Goal: Task Accomplishment & Management: Manage account settings

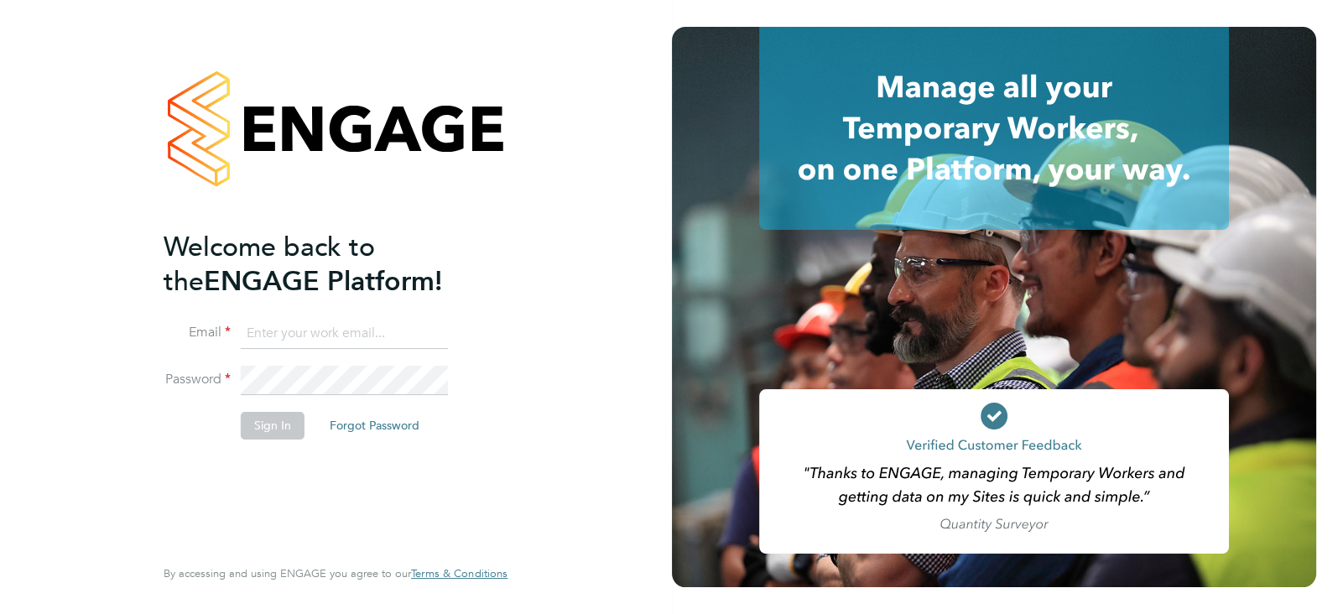
type input "[PERSON_NAME][EMAIL_ADDRESS][PERSON_NAME][DOMAIN_NAME]"
click at [452, 389] on li "Password" at bounding box center [327, 389] width 327 height 47
click at [263, 413] on button "Sign In" at bounding box center [273, 425] width 64 height 27
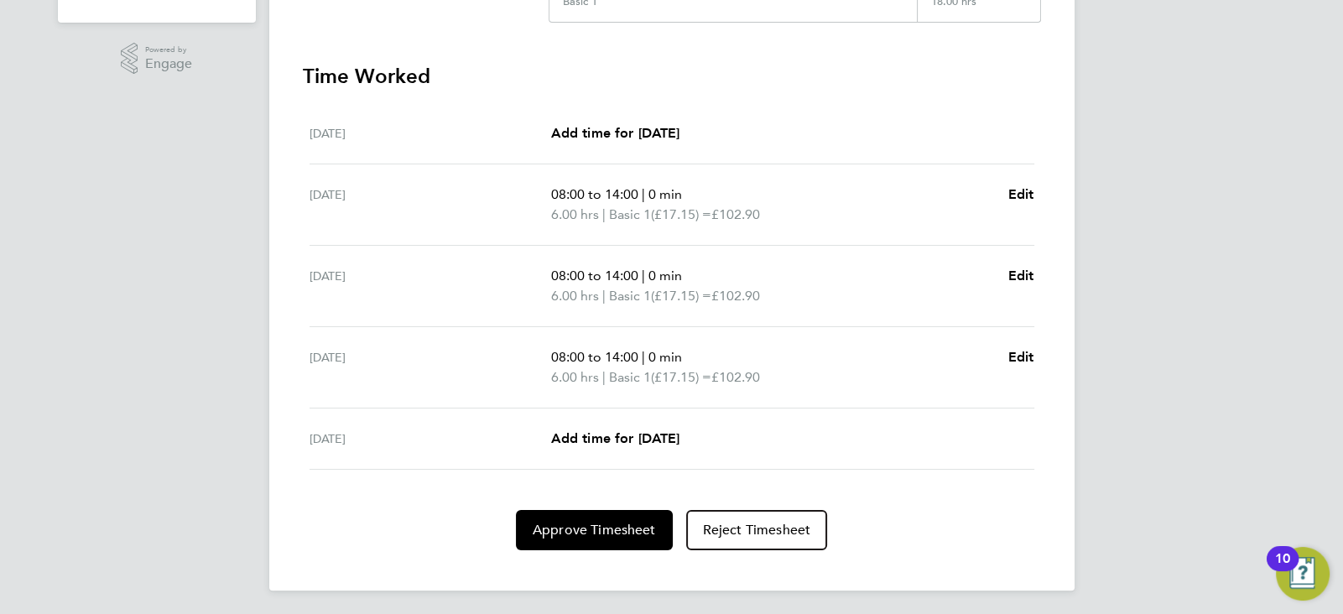
scroll to position [433, 0]
click at [609, 534] on button "Approve Timesheet" at bounding box center [594, 529] width 157 height 40
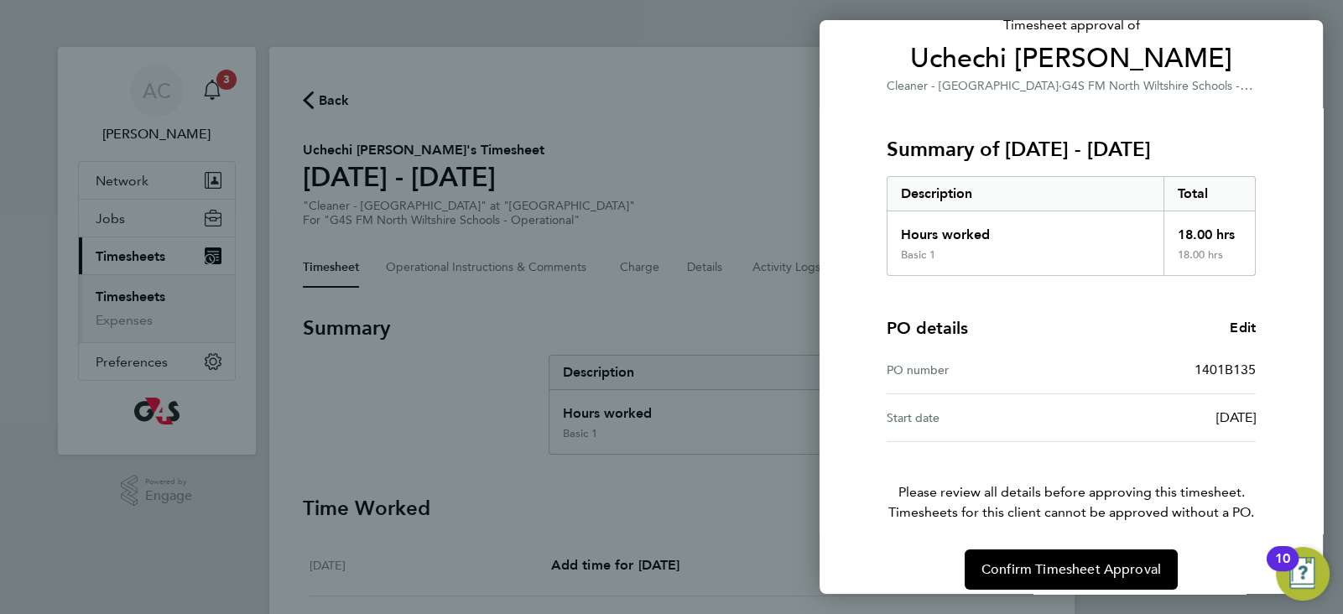
scroll to position [141, 0]
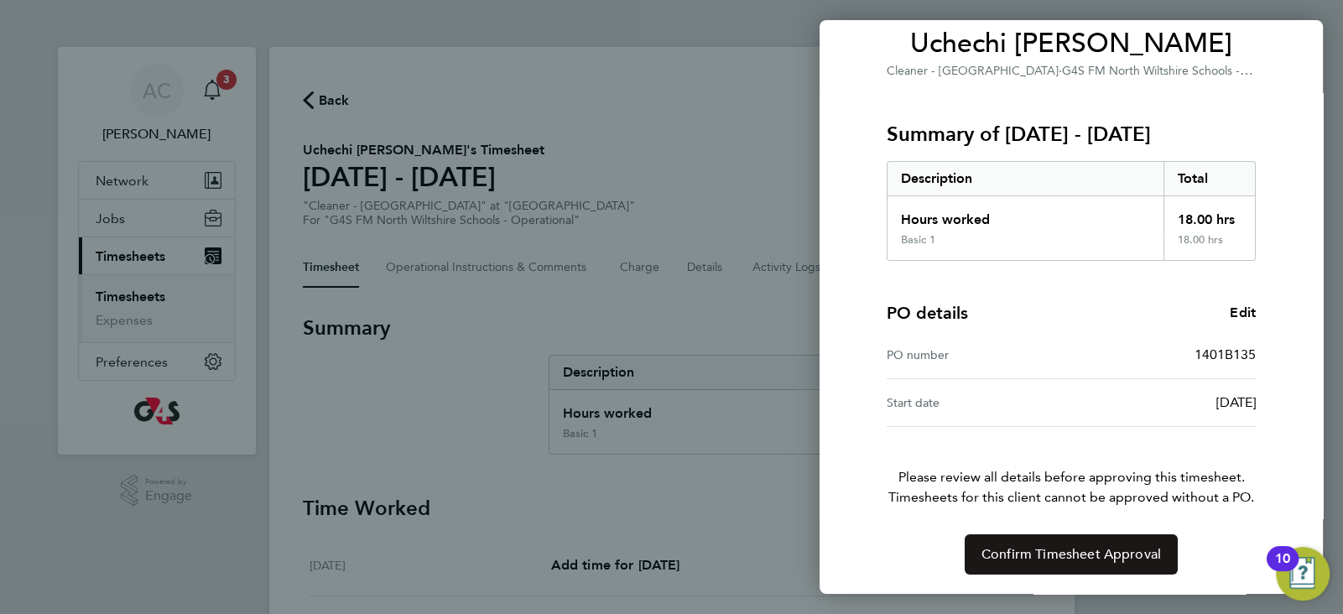
click at [1131, 559] on span "Confirm Timesheet Approval" at bounding box center [1070, 554] width 179 height 17
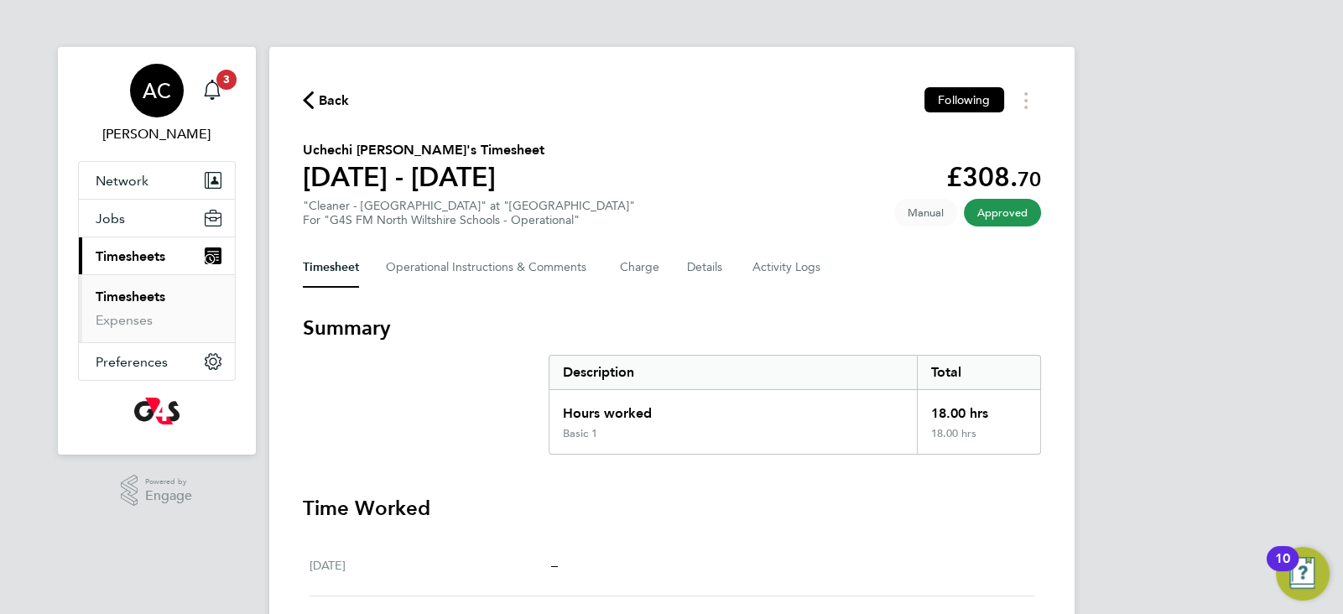
click at [235, 86] on app-nav-user-info "AC Alice Collier Notifications 3" at bounding box center [157, 104] width 158 height 114
click at [225, 86] on span "3" at bounding box center [226, 80] width 20 height 20
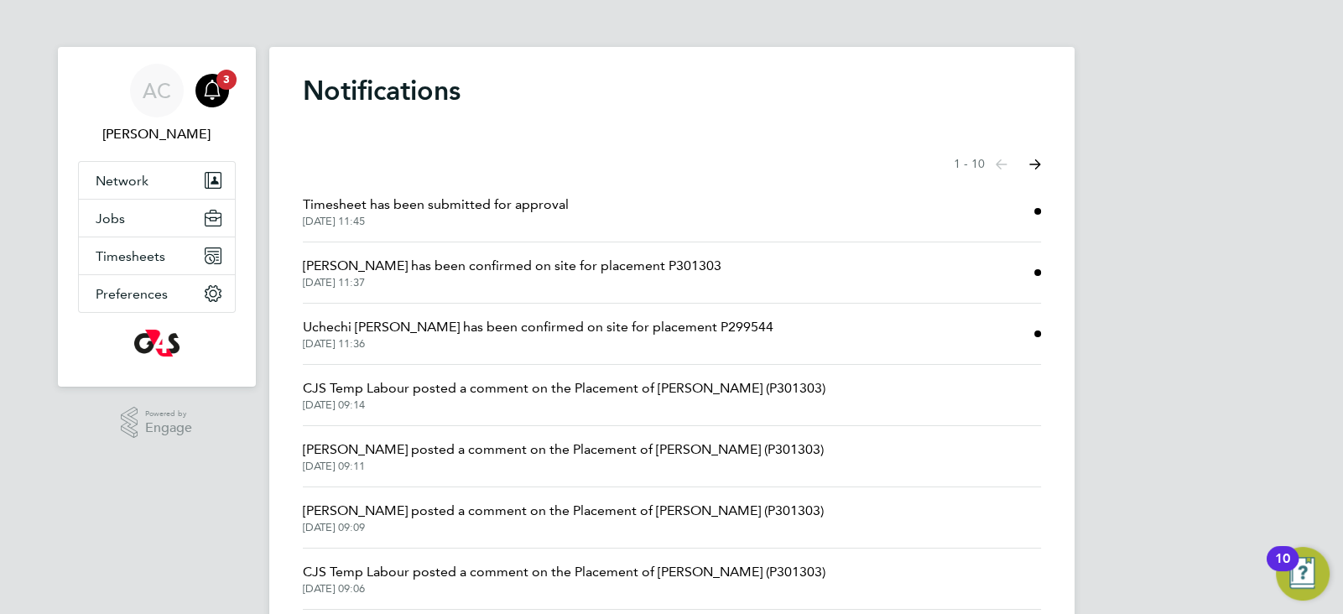
click at [640, 321] on span "Uchechi Eugene-Oguzie has been confirmed on site for placement P299544" at bounding box center [538, 327] width 470 height 20
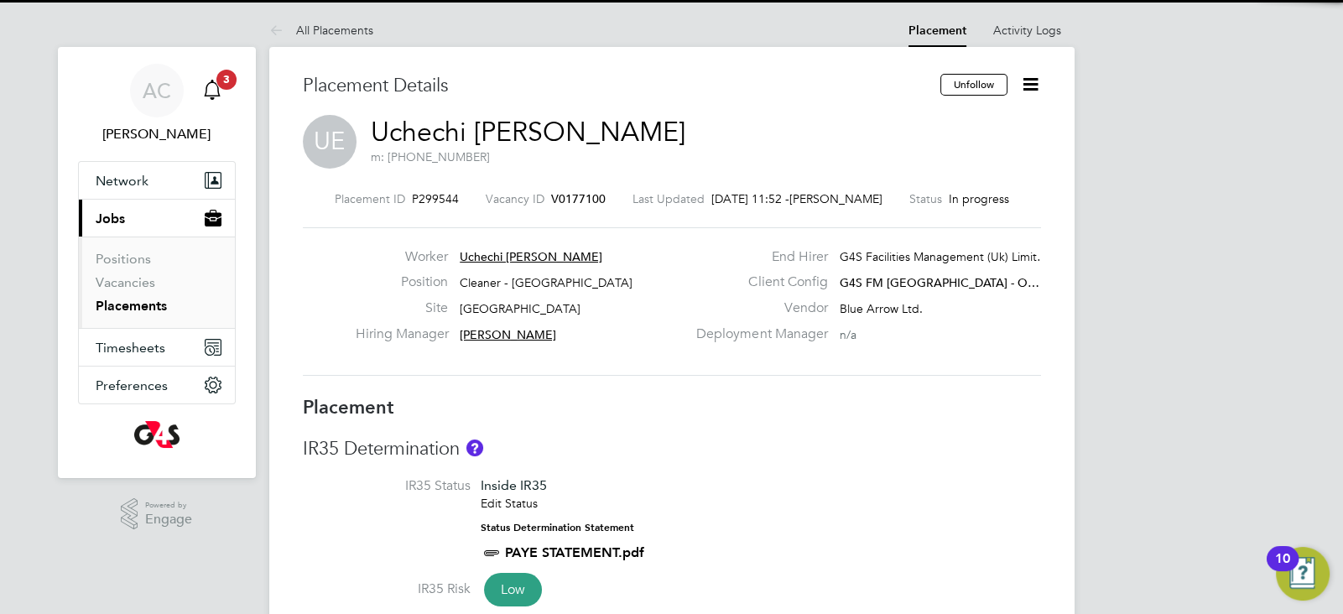
click at [221, 81] on span "3" at bounding box center [226, 80] width 20 height 20
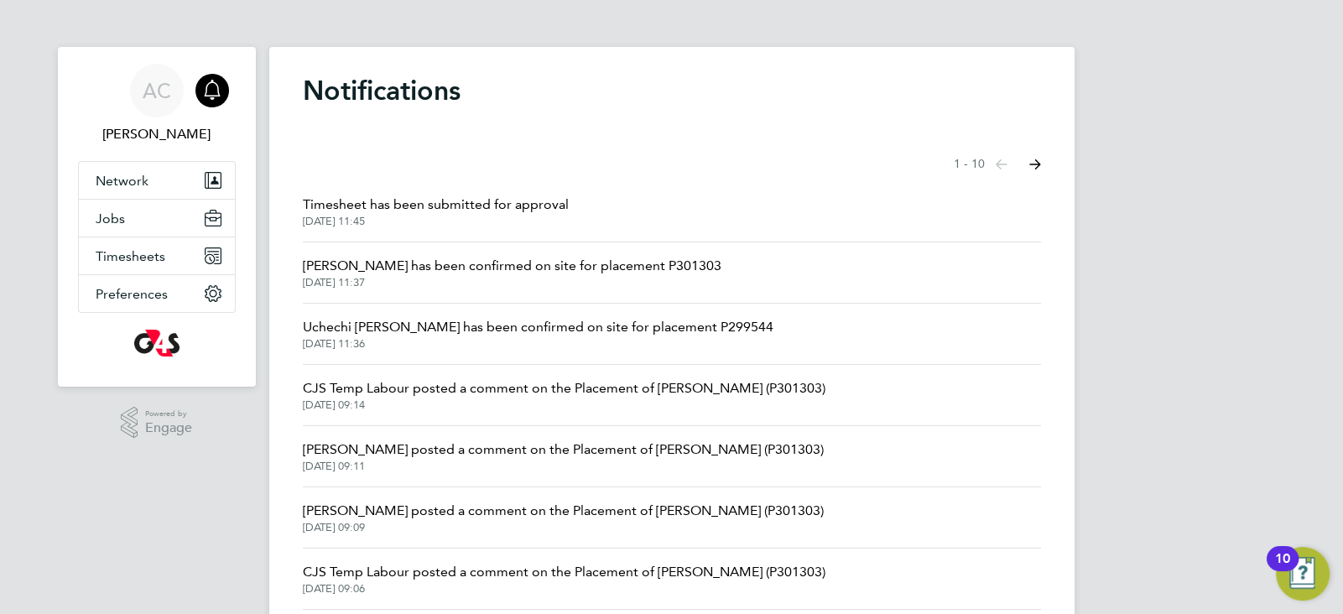
click at [408, 237] on li "Timesheet has been submitted for approval 01 Sep 2025, 11:45" at bounding box center [672, 211] width 738 height 61
click at [162, 227] on button "Jobs" at bounding box center [157, 218] width 156 height 37
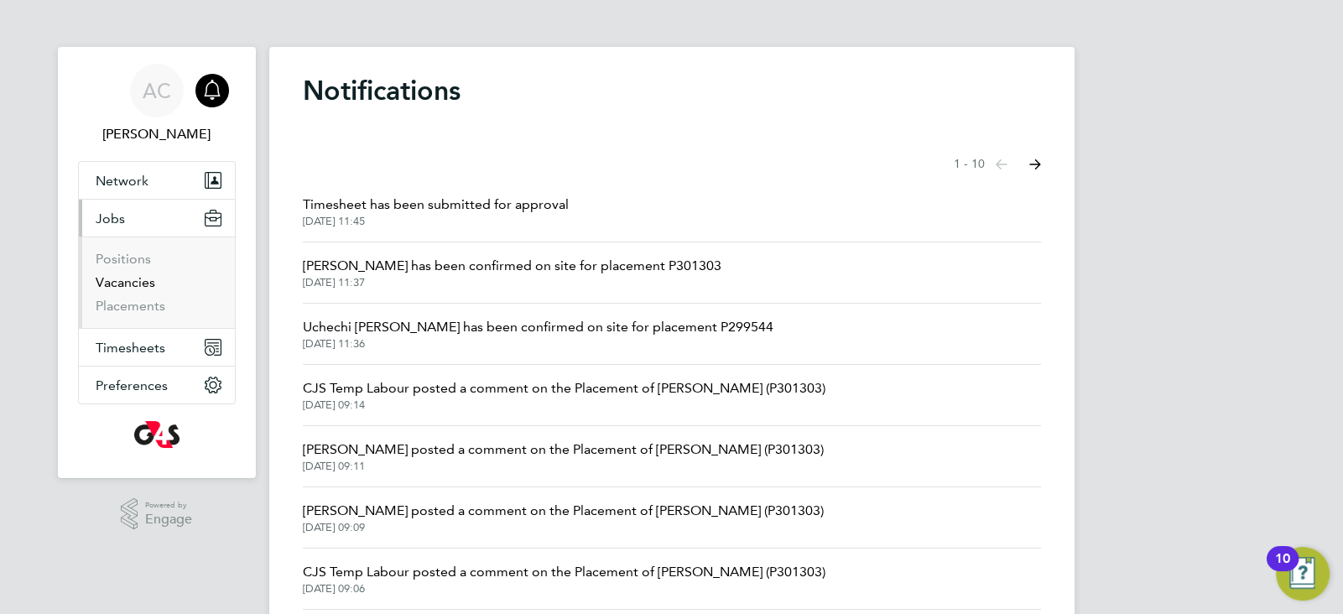
click at [149, 282] on link "Vacancies" at bounding box center [126, 282] width 60 height 16
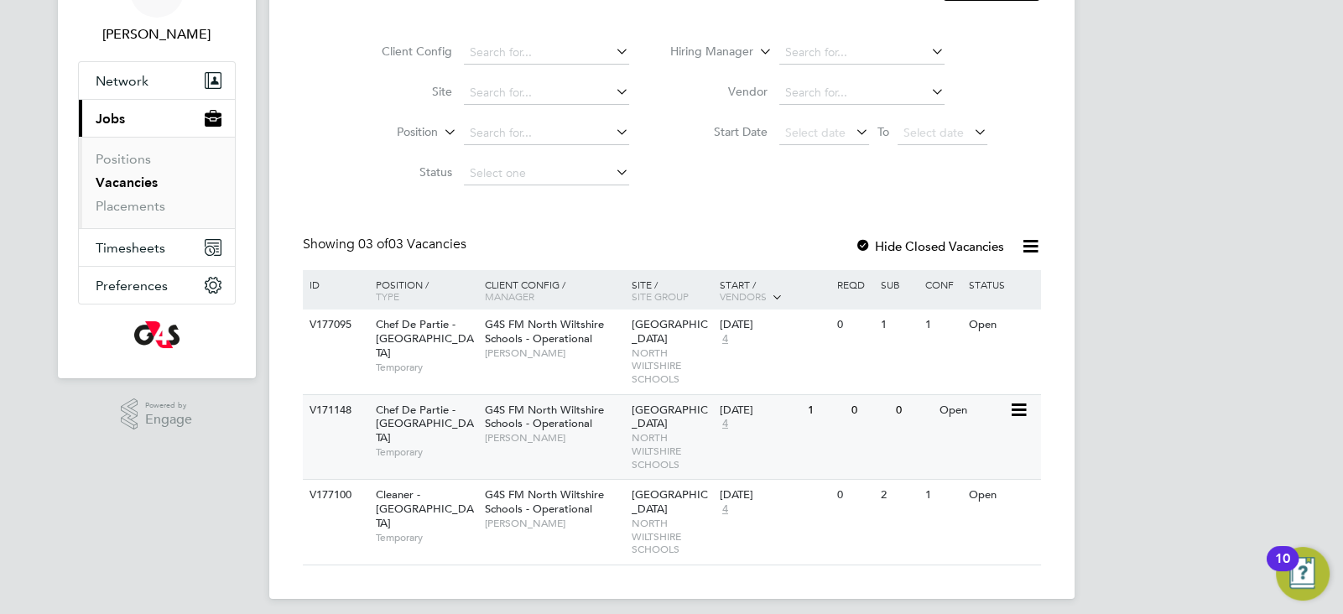
scroll to position [111, 0]
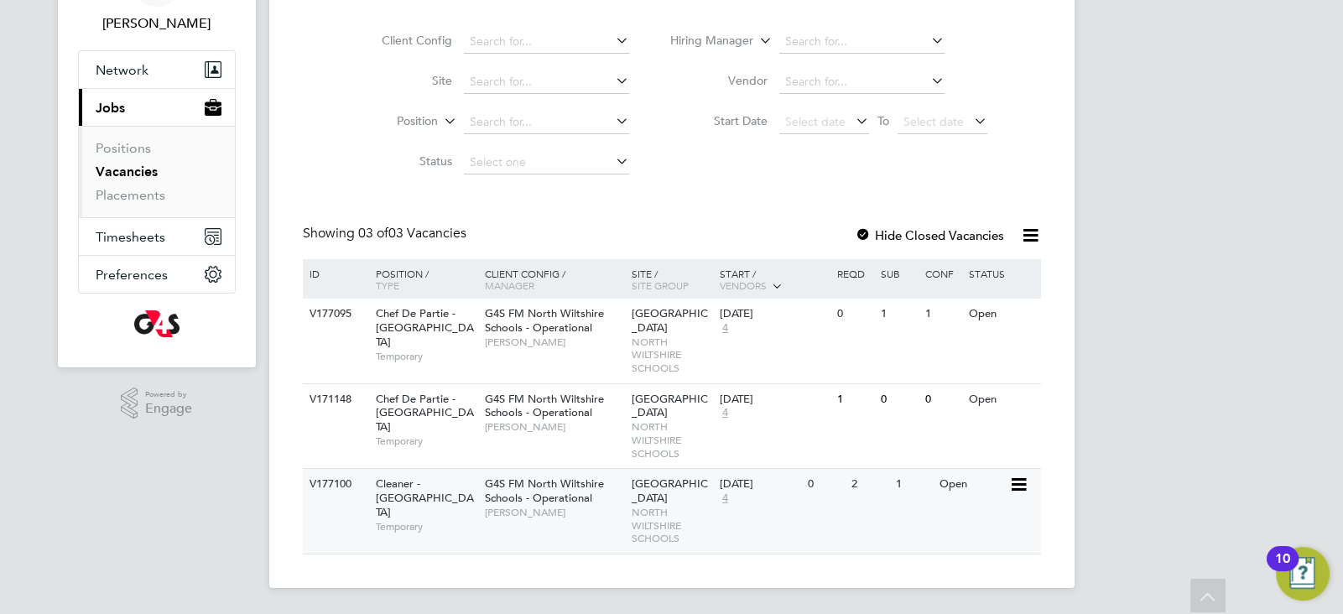
click at [511, 501] on span "G4S FM North Wiltshire Schools - Operational" at bounding box center [544, 490] width 119 height 29
click at [780, 534] on div "V177100 Cleaner - North Wiltshire Schools Temporary G4S FM North Wiltshire Scho…" at bounding box center [672, 511] width 738 height 86
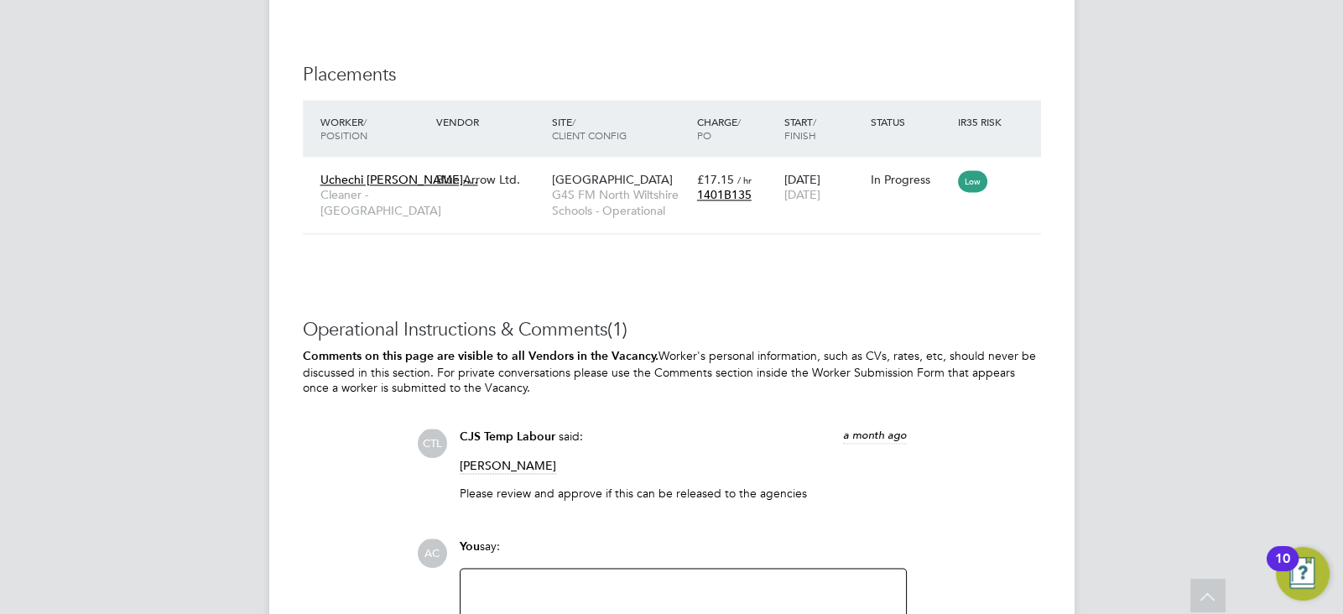
scroll to position [3064, 0]
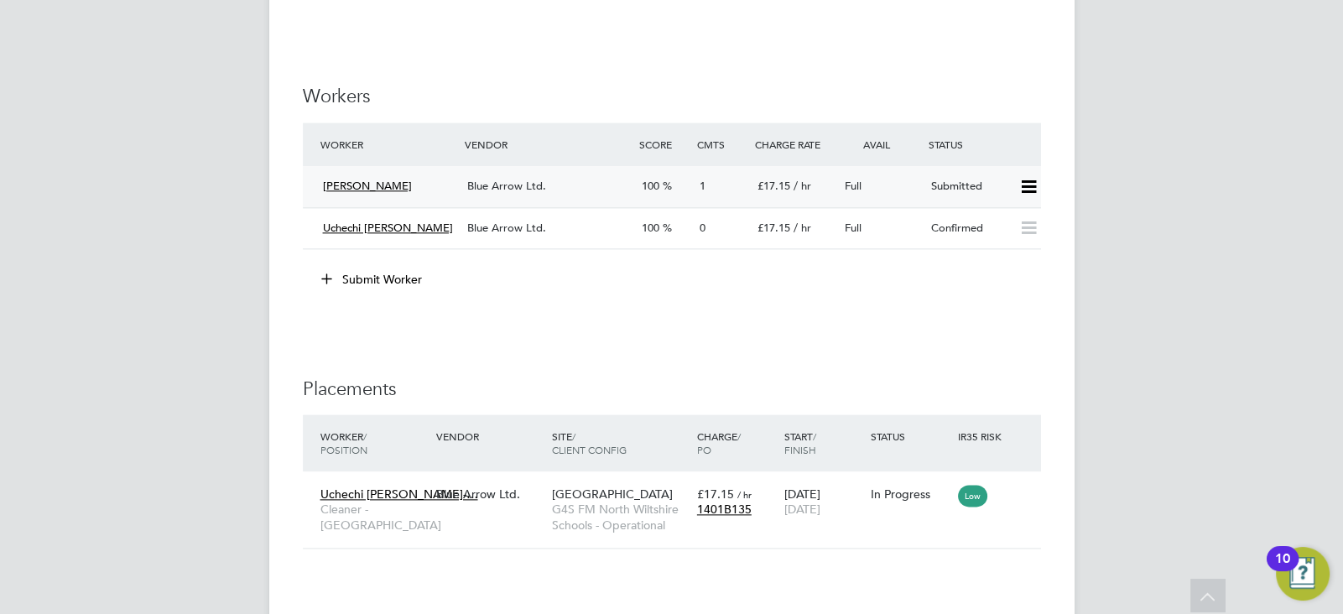
click at [1022, 191] on icon at bounding box center [1028, 186] width 21 height 13
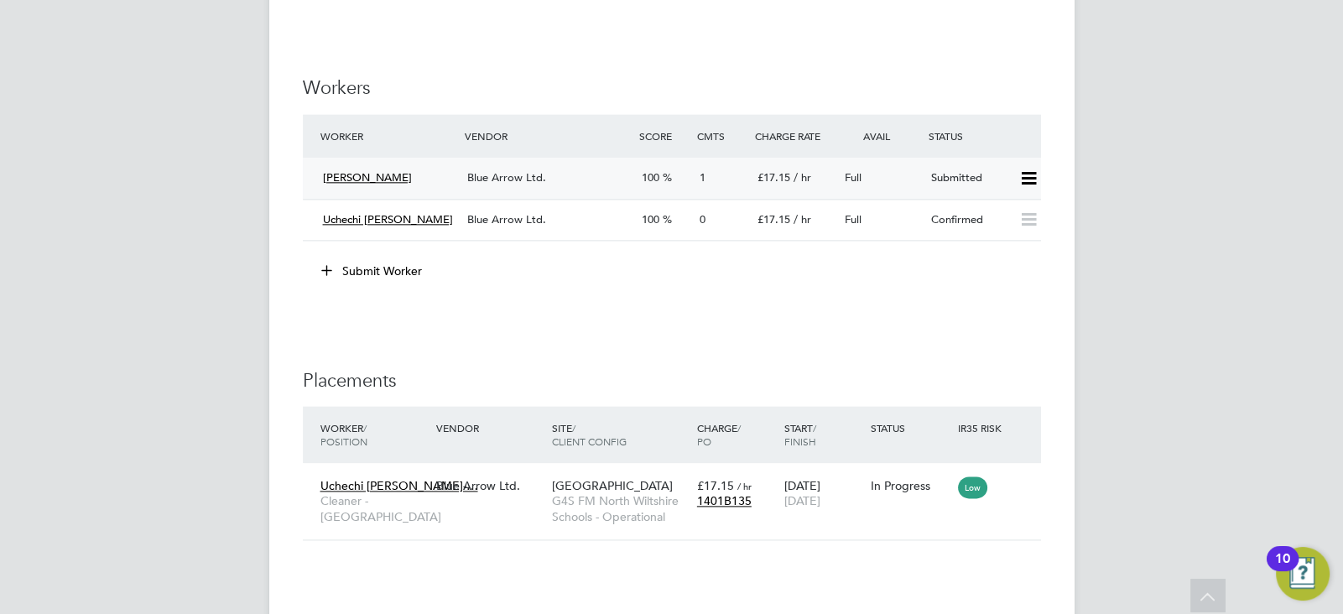
click at [1021, 174] on icon at bounding box center [1028, 178] width 21 height 13
click at [1008, 237] on li "Reject" at bounding box center [1006, 237] width 59 height 23
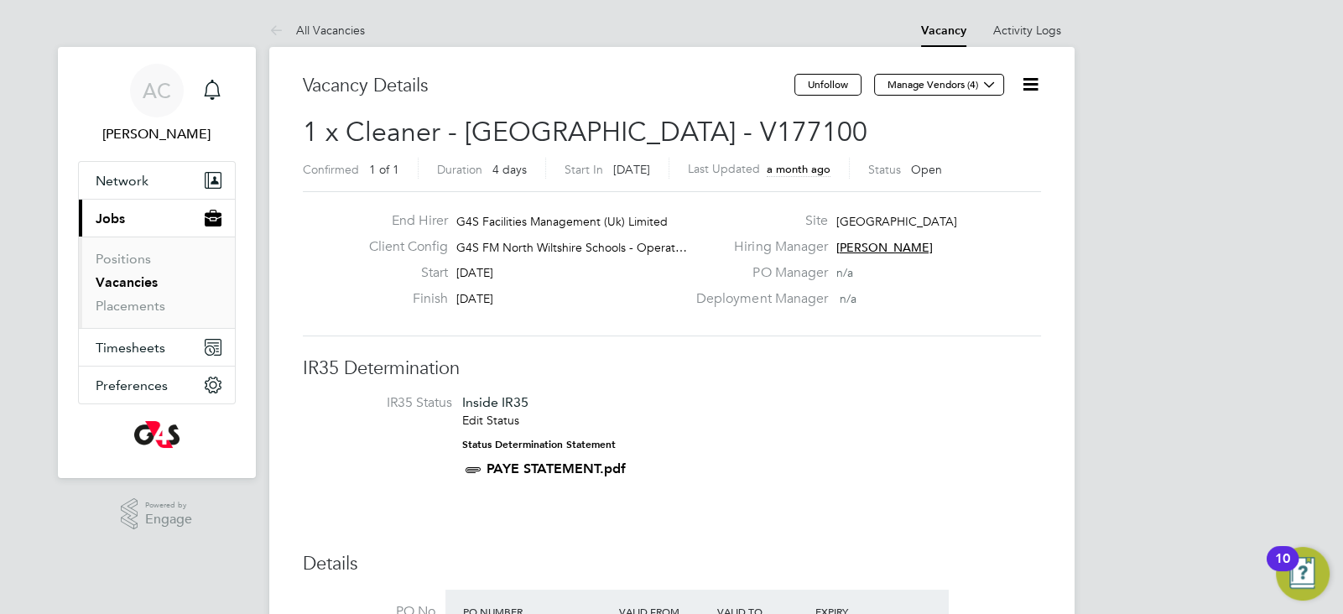
click at [1020, 84] on icon at bounding box center [1030, 84] width 21 height 21
click at [1012, 149] on li "Update Status" at bounding box center [988, 147] width 97 height 23
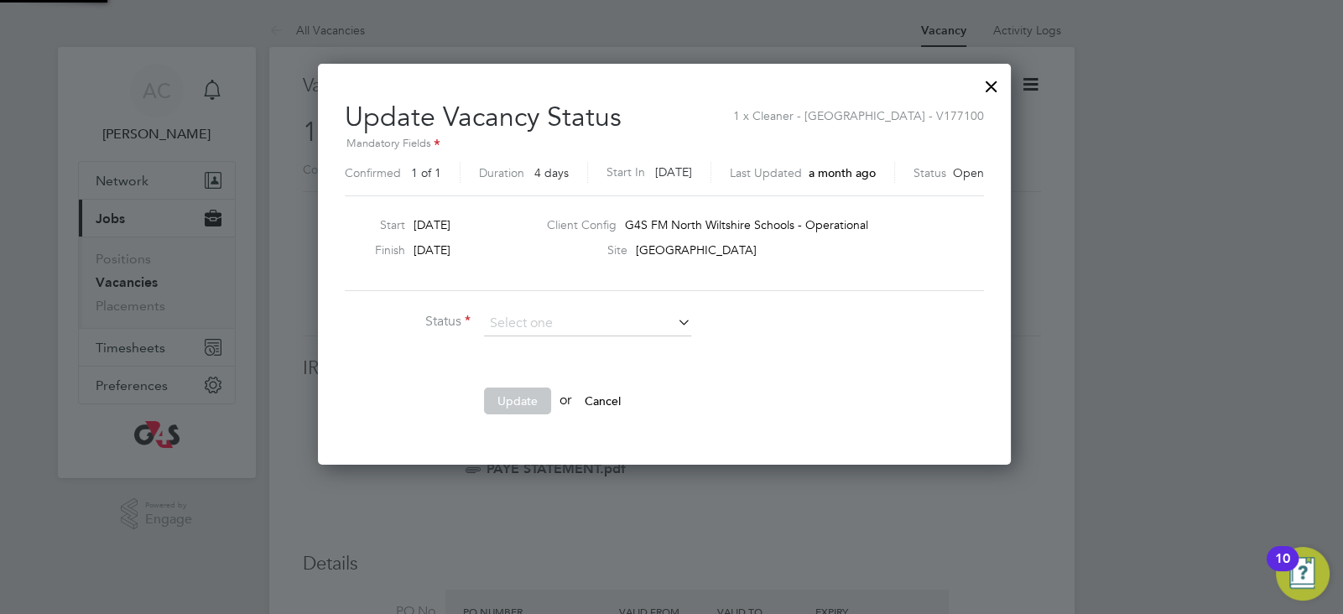
scroll to position [8, 8]
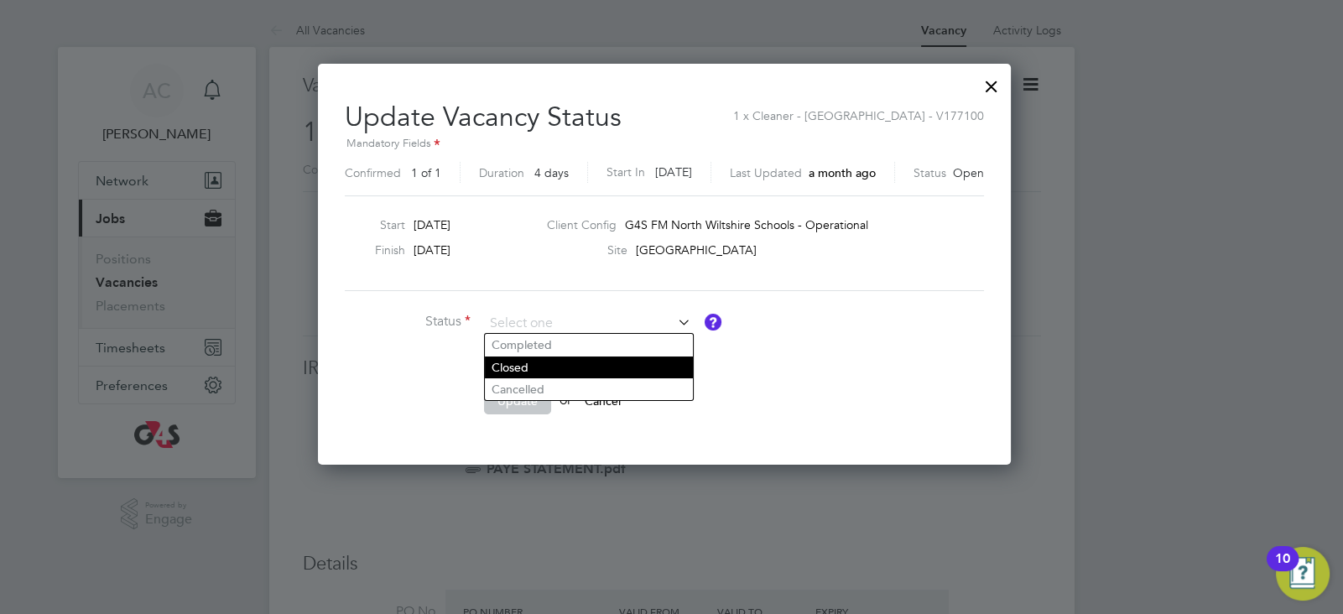
click at [579, 371] on li "Closed" at bounding box center [589, 367] width 208 height 22
type input "Closed"
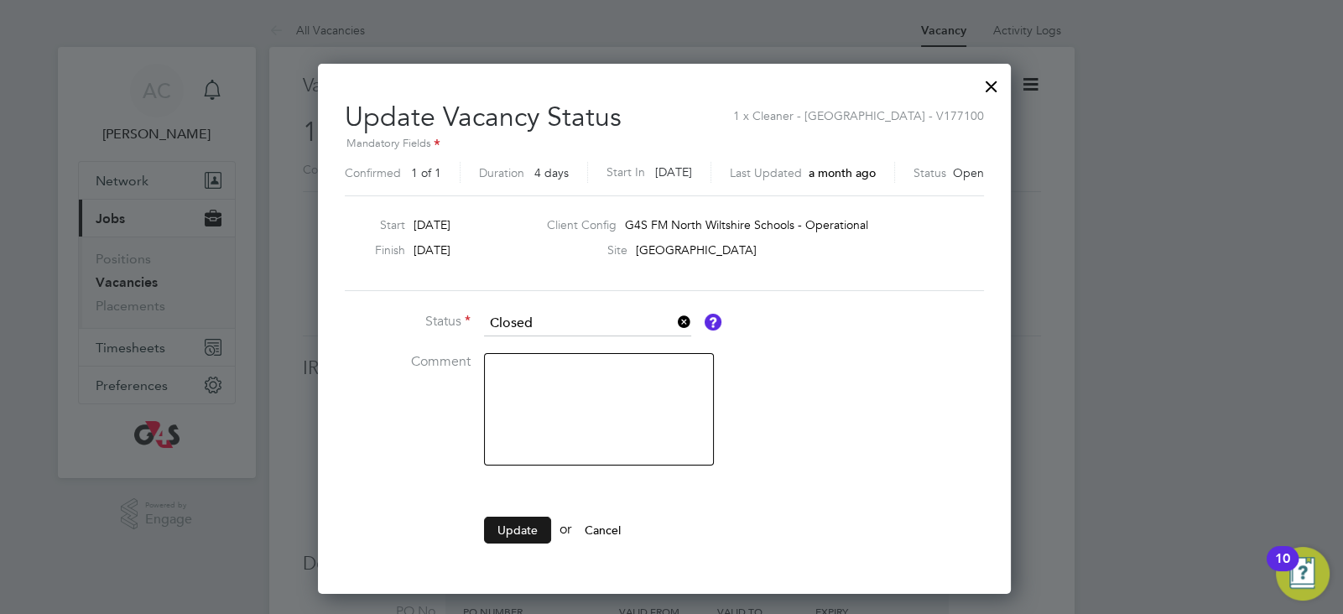
click at [502, 530] on button "Update" at bounding box center [517, 530] width 67 height 27
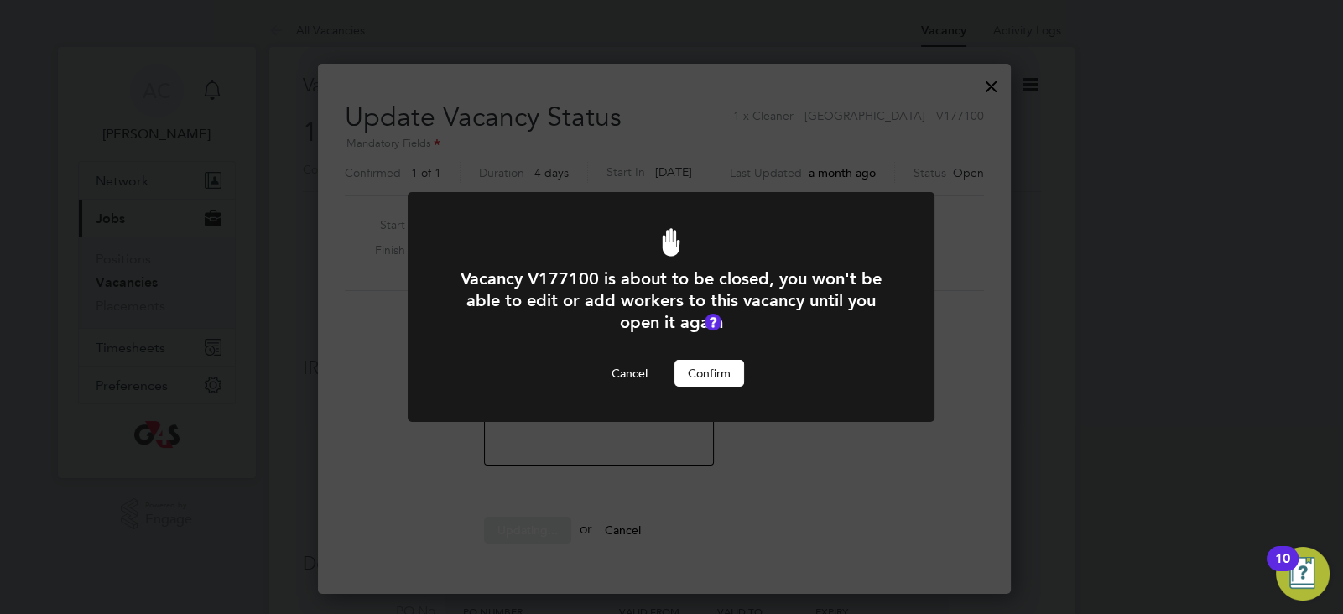
click at [713, 378] on button "Confirm" at bounding box center [709, 373] width 70 height 27
